Goal: Task Accomplishment & Management: Manage account settings

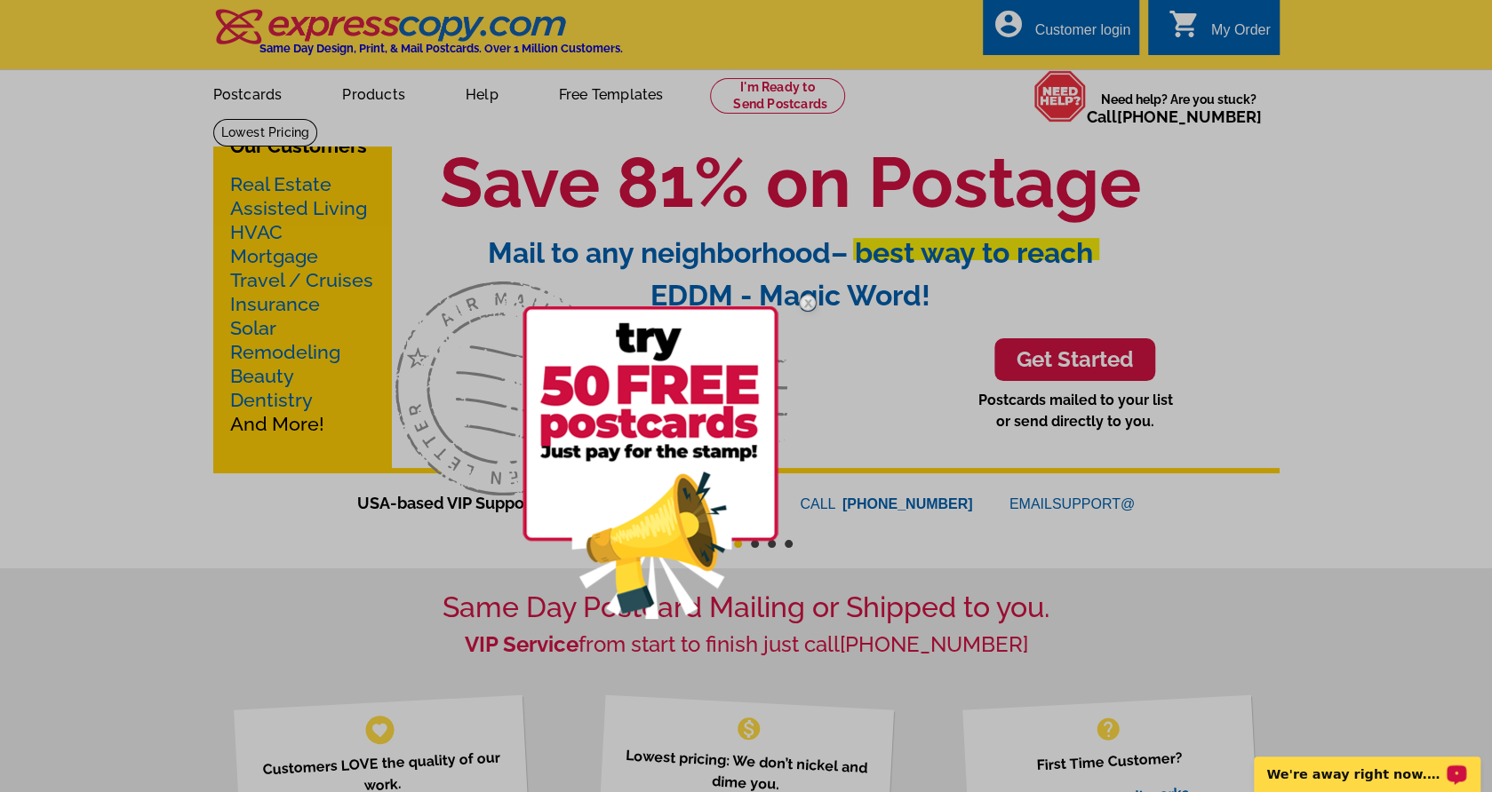
click at [1083, 27] on div at bounding box center [746, 396] width 1492 height 792
click at [812, 299] on img at bounding box center [808, 303] width 52 height 52
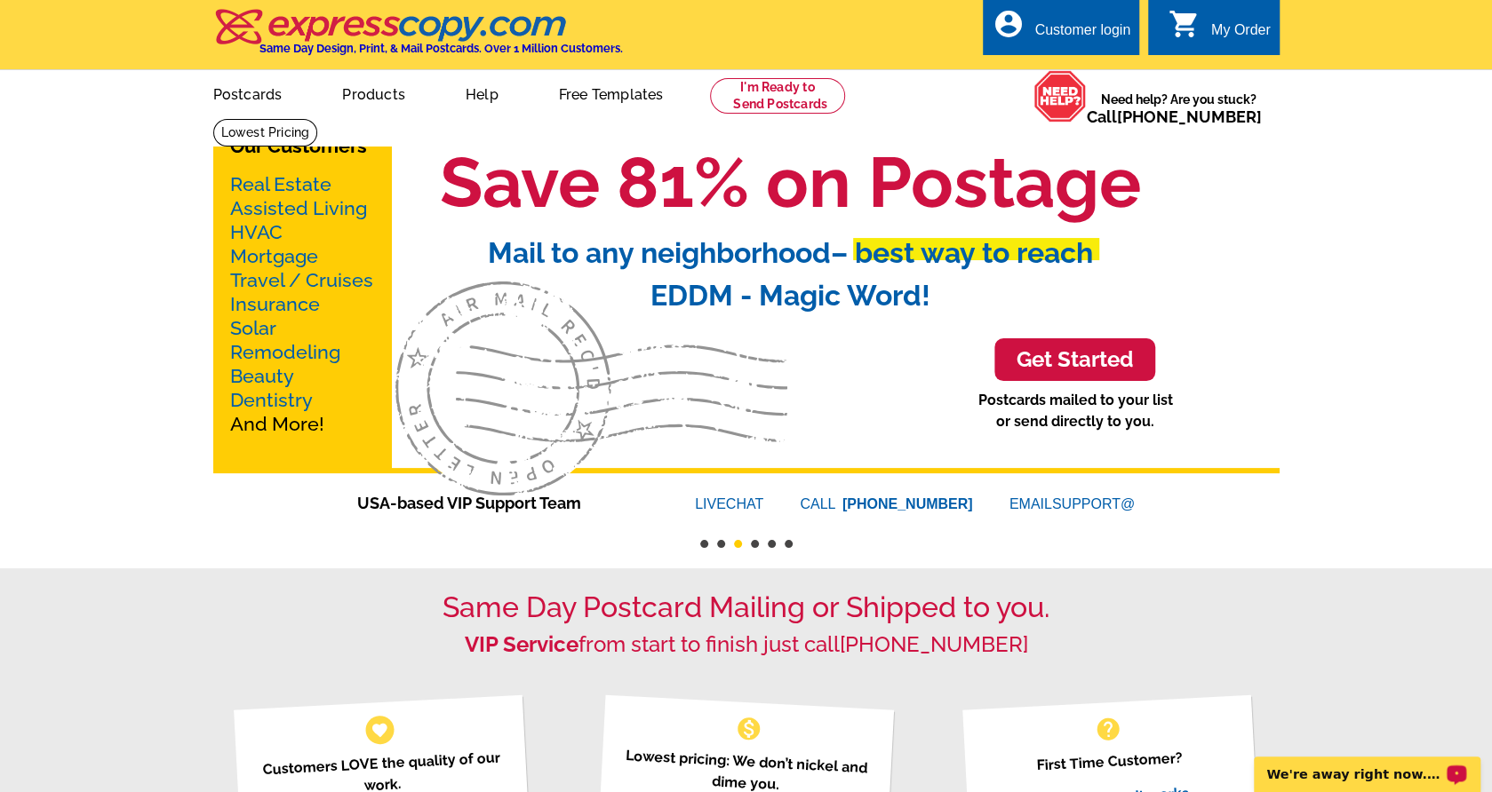
click at [1084, 28] on div "Customer login" at bounding box center [1082, 34] width 96 height 25
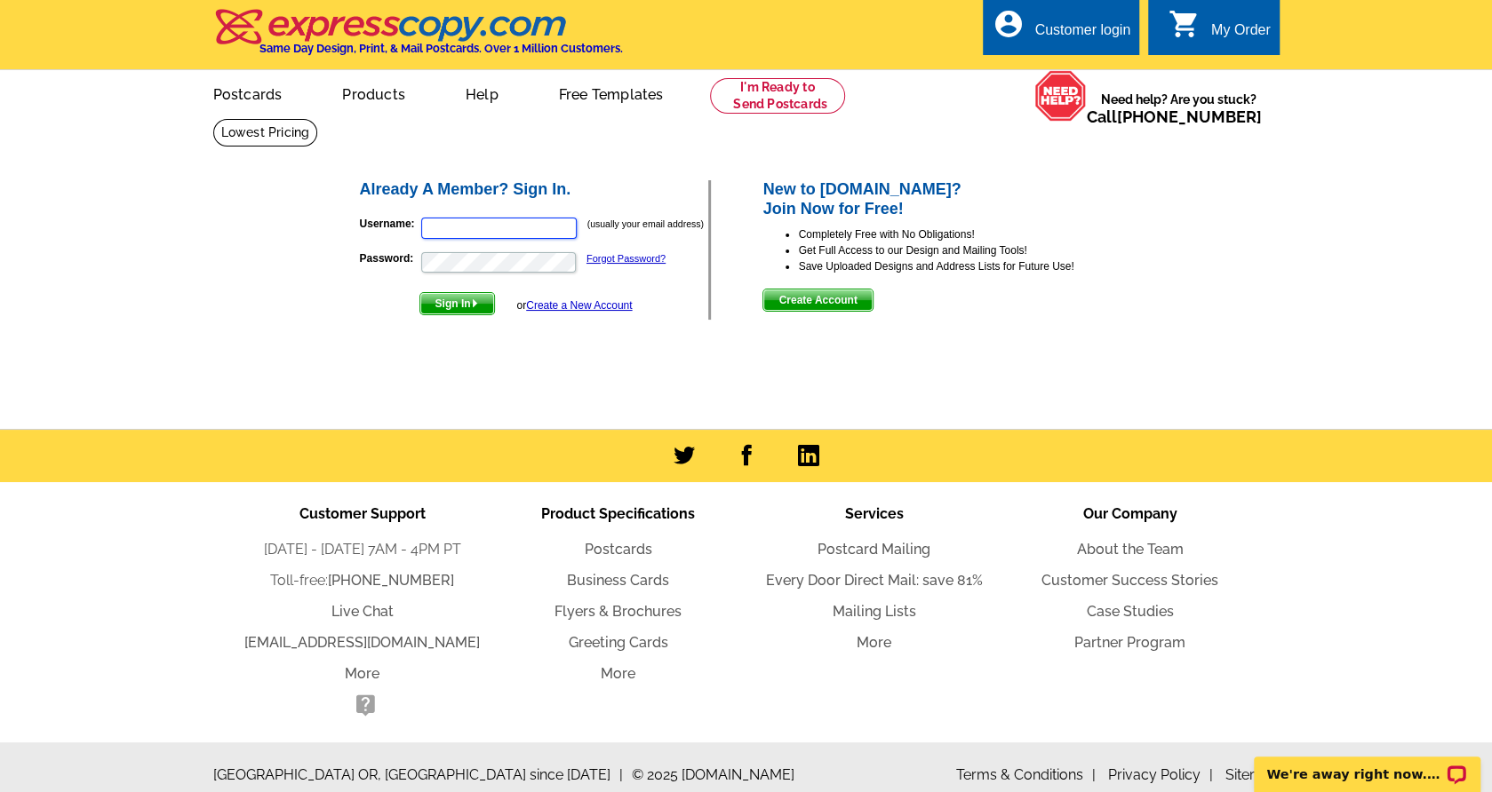
type input "[EMAIL_ADDRESS][DOMAIN_NAME]"
click at [453, 304] on span "Sign In" at bounding box center [457, 303] width 74 height 21
